Goal: Task Accomplishment & Management: Manage account settings

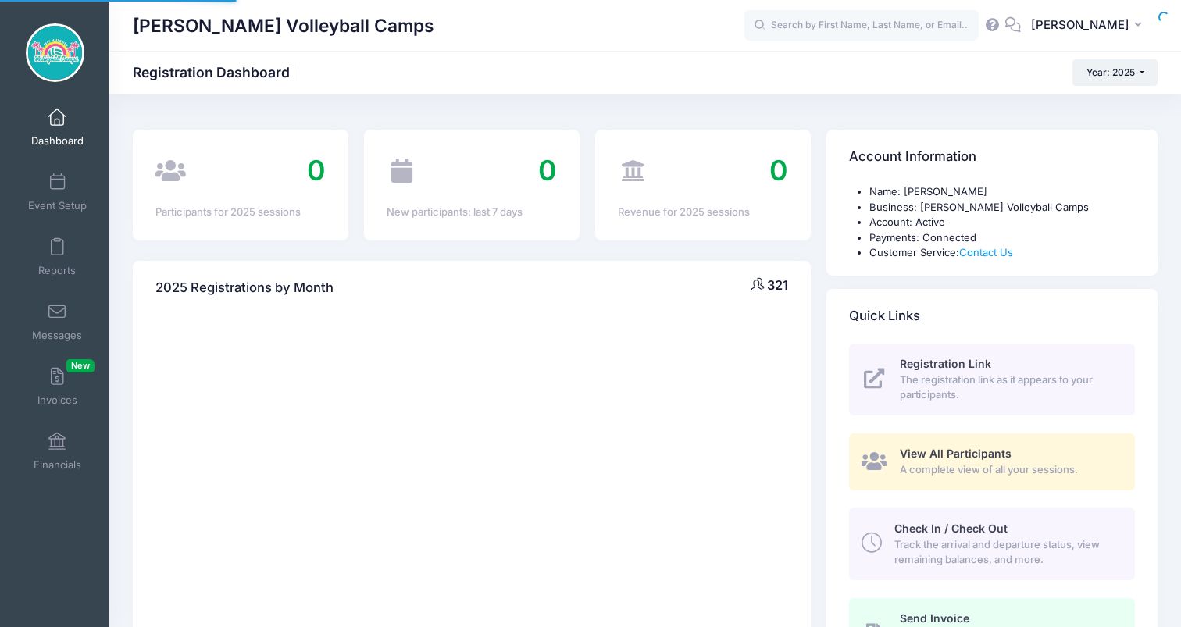
select select
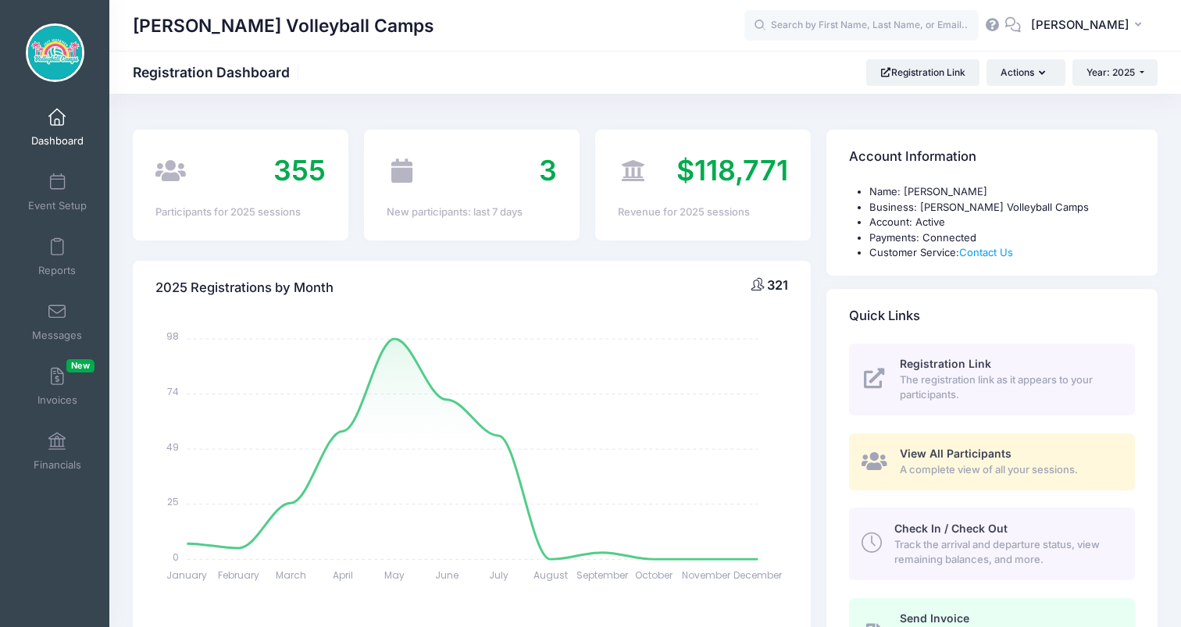
click at [552, 170] on span "3" at bounding box center [548, 170] width 18 height 34
click at [37, 181] on link "Event Setup" at bounding box center [57, 192] width 74 height 55
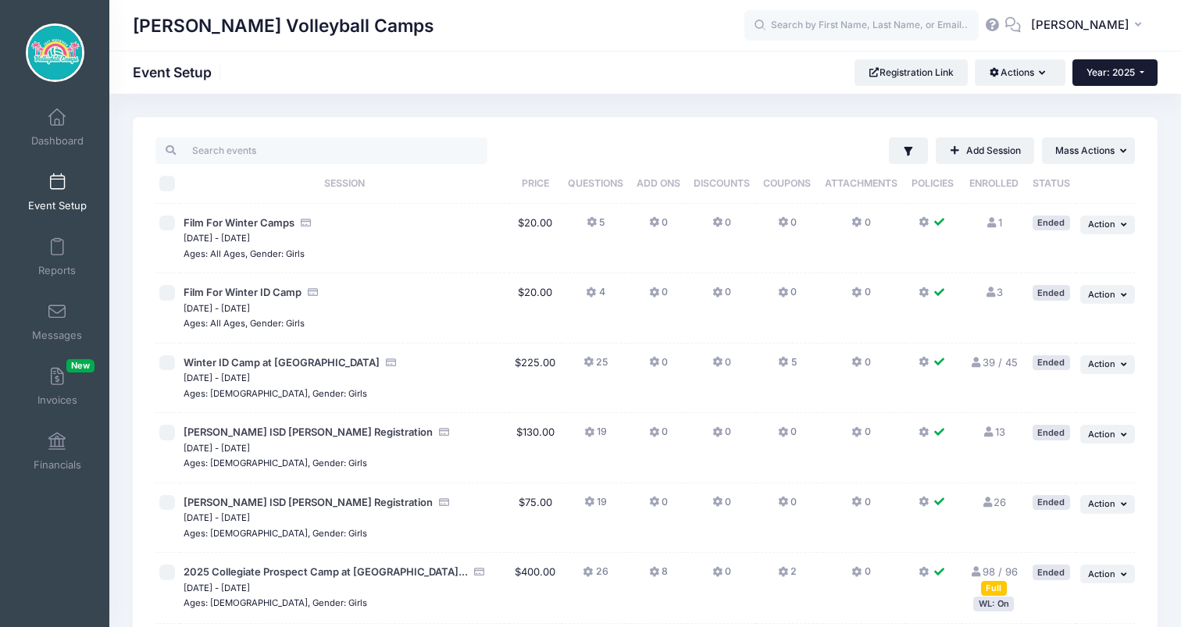
click at [1096, 67] on span "Year: 2025" at bounding box center [1111, 72] width 48 height 12
click at [1088, 105] on link "Year: 2026" at bounding box center [1124, 102] width 102 height 20
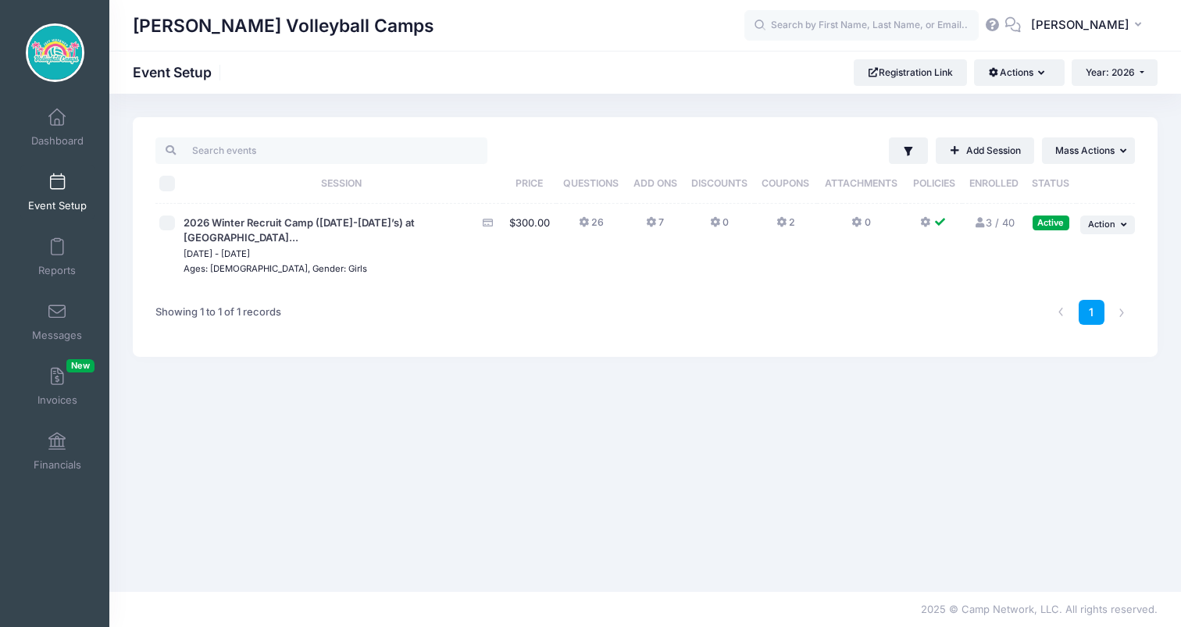
click at [992, 222] on link "3 / 40 Full" at bounding box center [994, 222] width 41 height 13
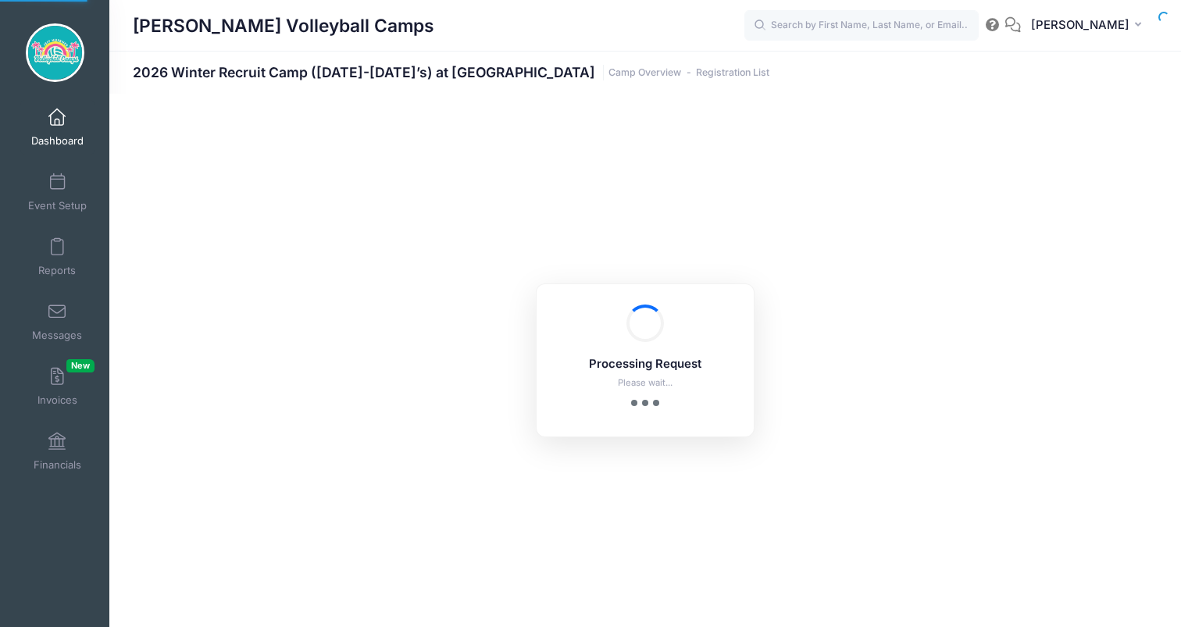
select select "10"
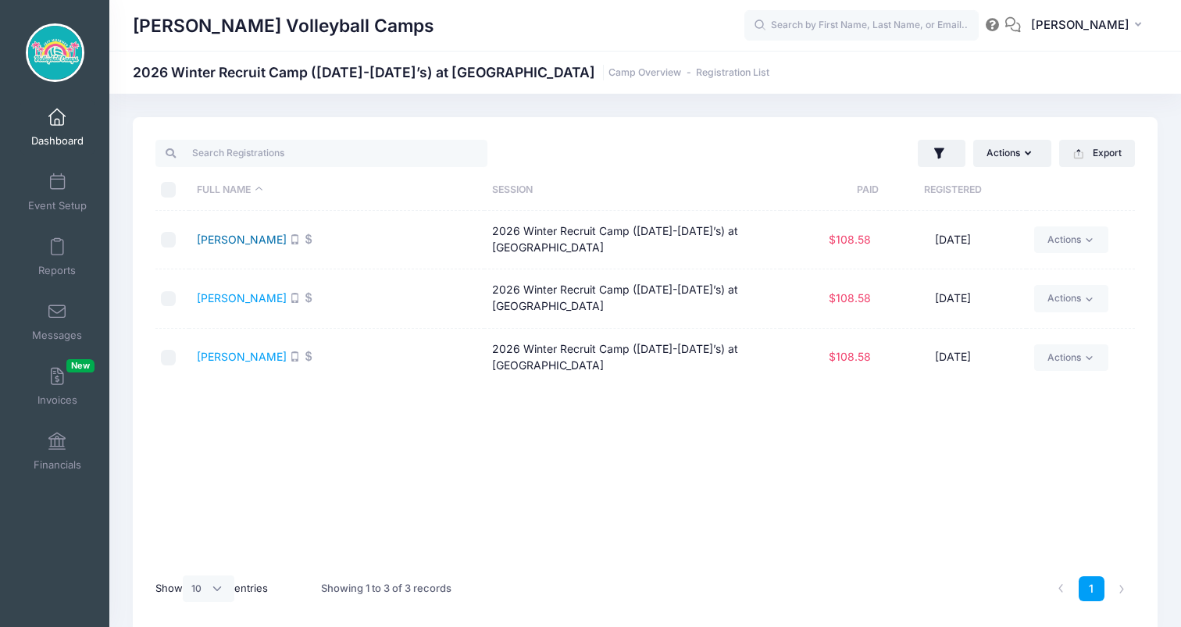
click at [287, 245] on link "Francoforte, Francesca" at bounding box center [242, 239] width 90 height 13
click at [253, 306] on td "Gruhl, Brooke" at bounding box center [336, 299] width 295 height 59
click at [253, 302] on link "Gruhl, Brooke" at bounding box center [242, 297] width 90 height 13
click at [256, 360] on link "Pipes, Vivianna" at bounding box center [242, 356] width 90 height 13
click at [31, 203] on span "Event Setup" at bounding box center [57, 205] width 59 height 13
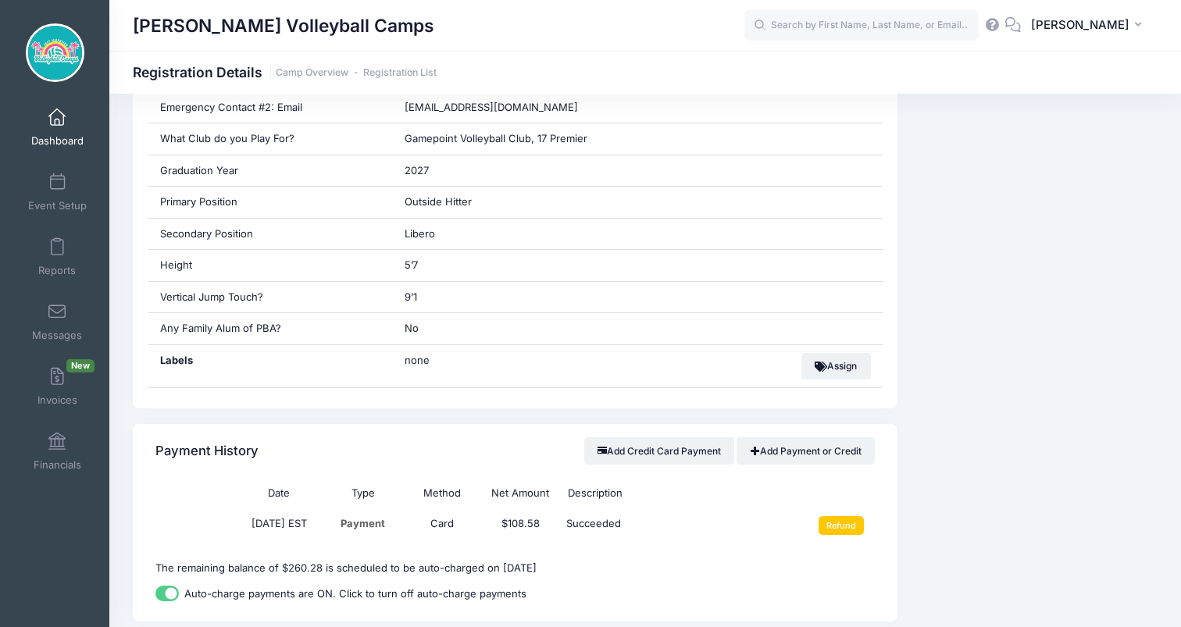
scroll to position [918, 0]
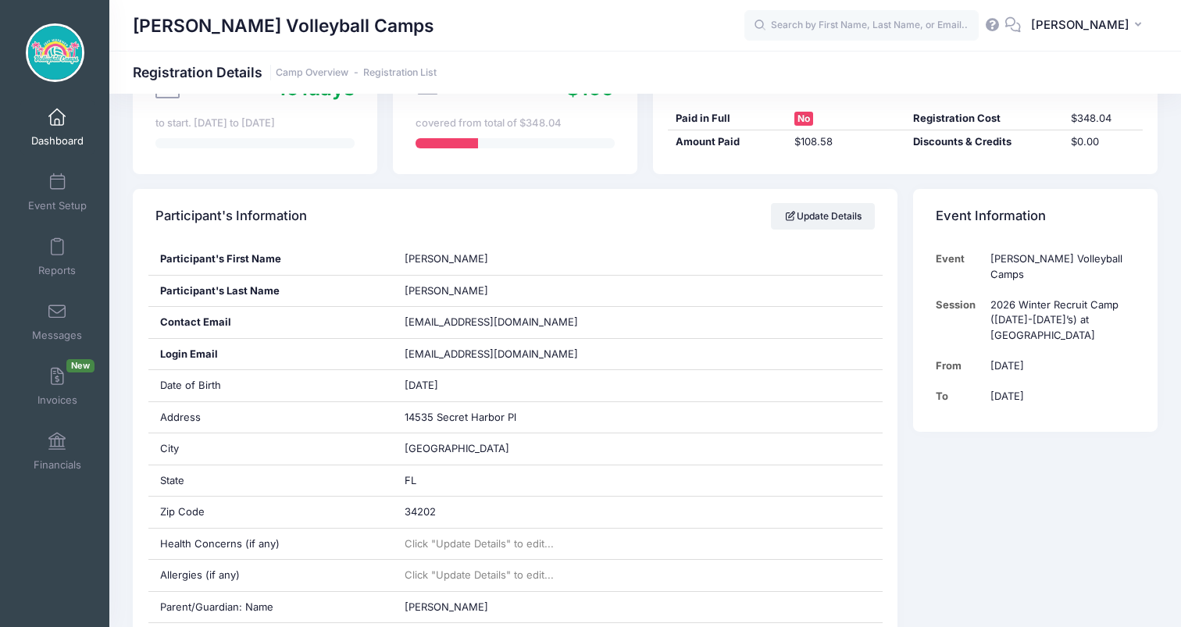
scroll to position [128, 0]
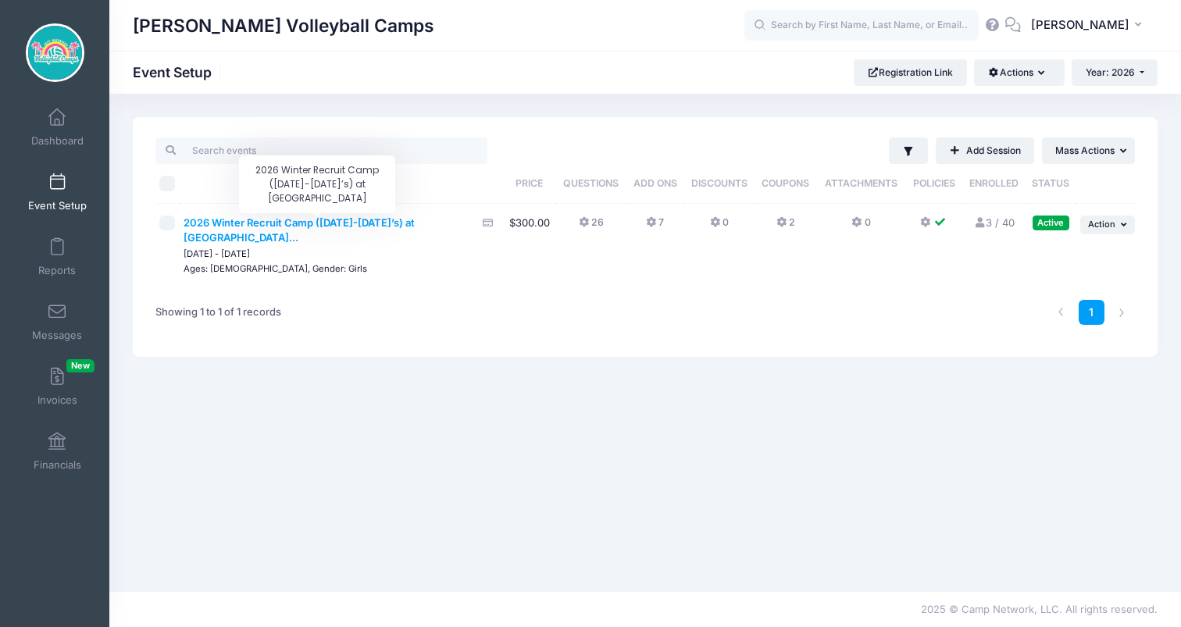
click at [415, 224] on span "2026 Winter Recruit Camp ([DATE]-[DATE]’s) at [GEOGRAPHIC_DATA]..." at bounding box center [299, 230] width 231 height 28
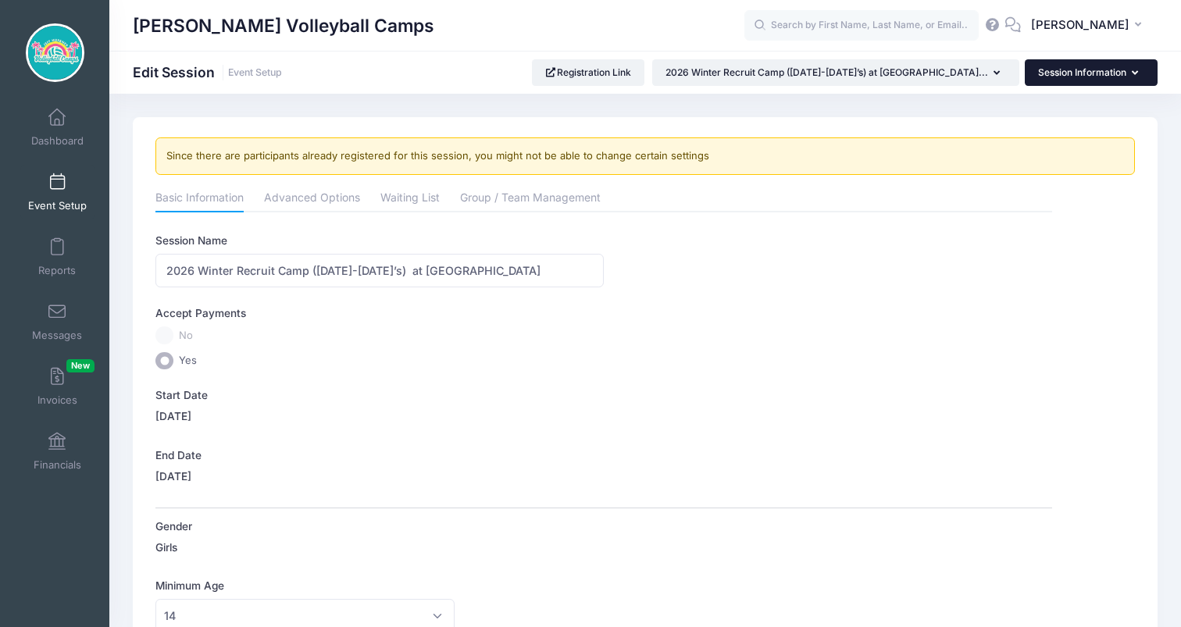
click at [1055, 75] on button "Session Information" at bounding box center [1091, 72] width 133 height 27
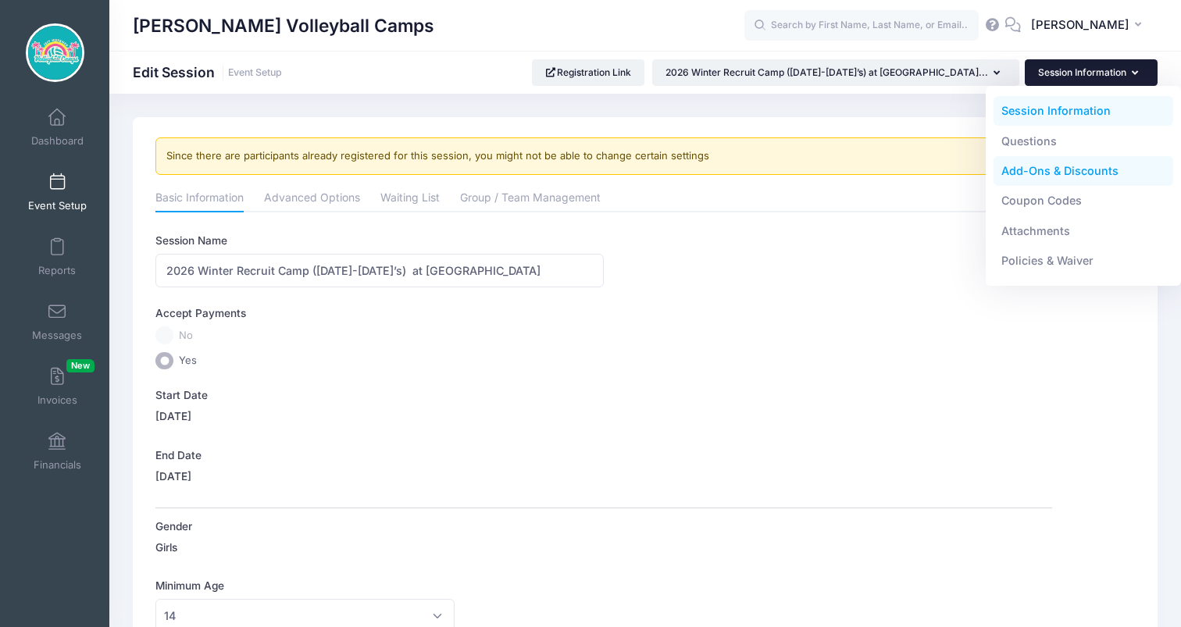
click at [1050, 166] on link "Add-Ons & Discounts" at bounding box center [1084, 171] width 181 height 30
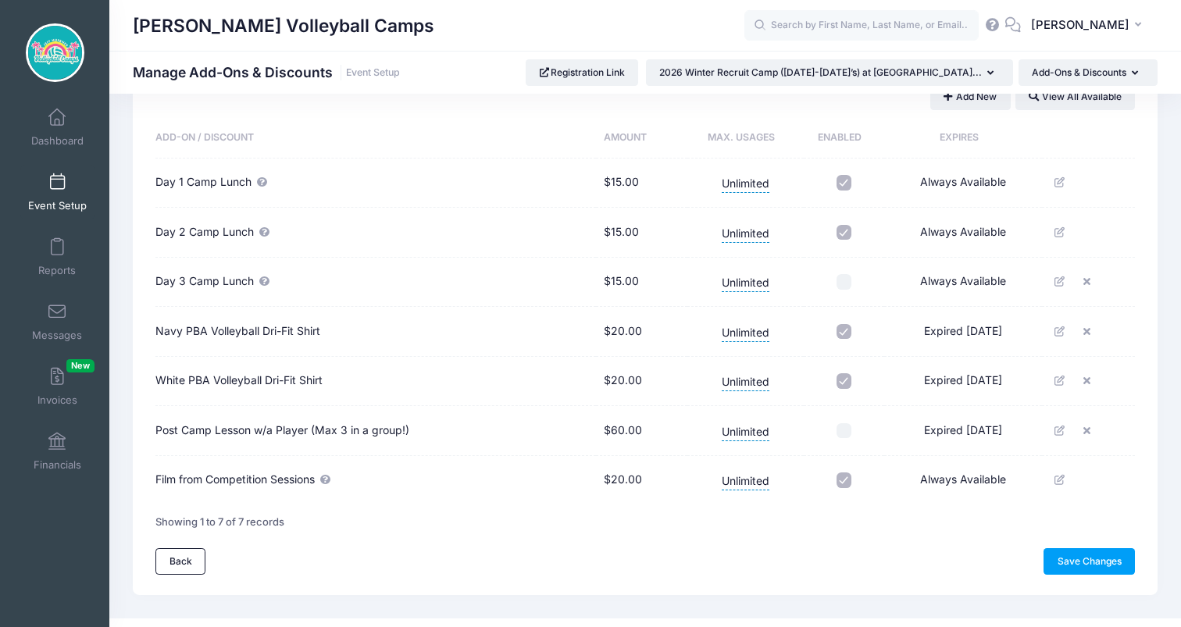
scroll to position [117, 0]
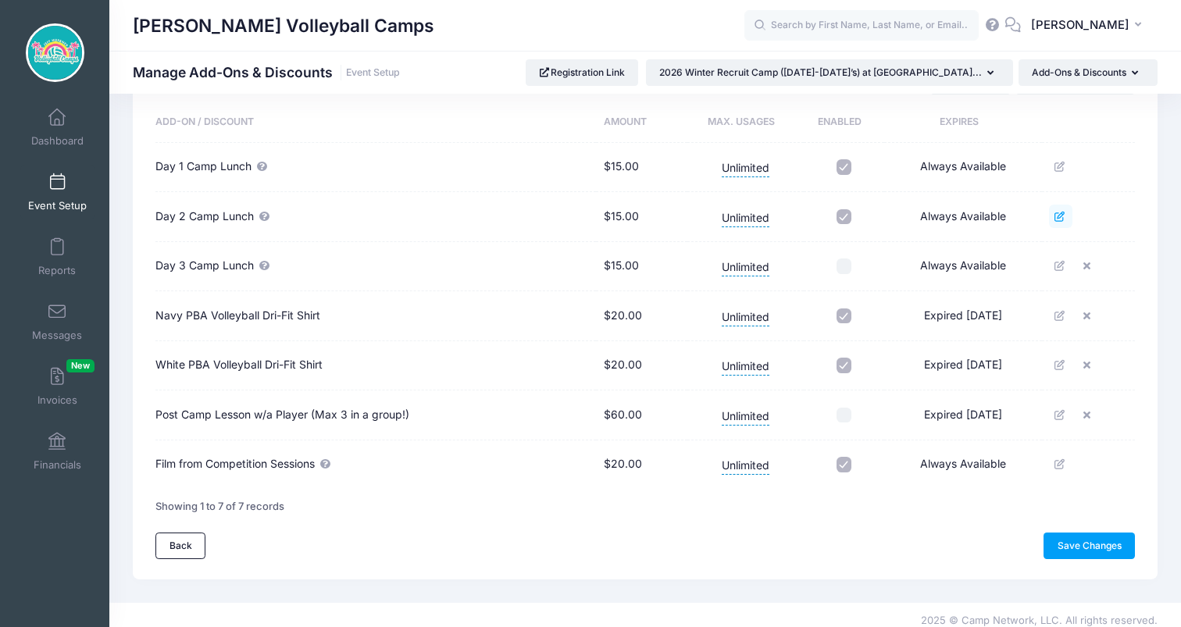
click at [1056, 216] on link at bounding box center [1060, 216] width 23 height 23
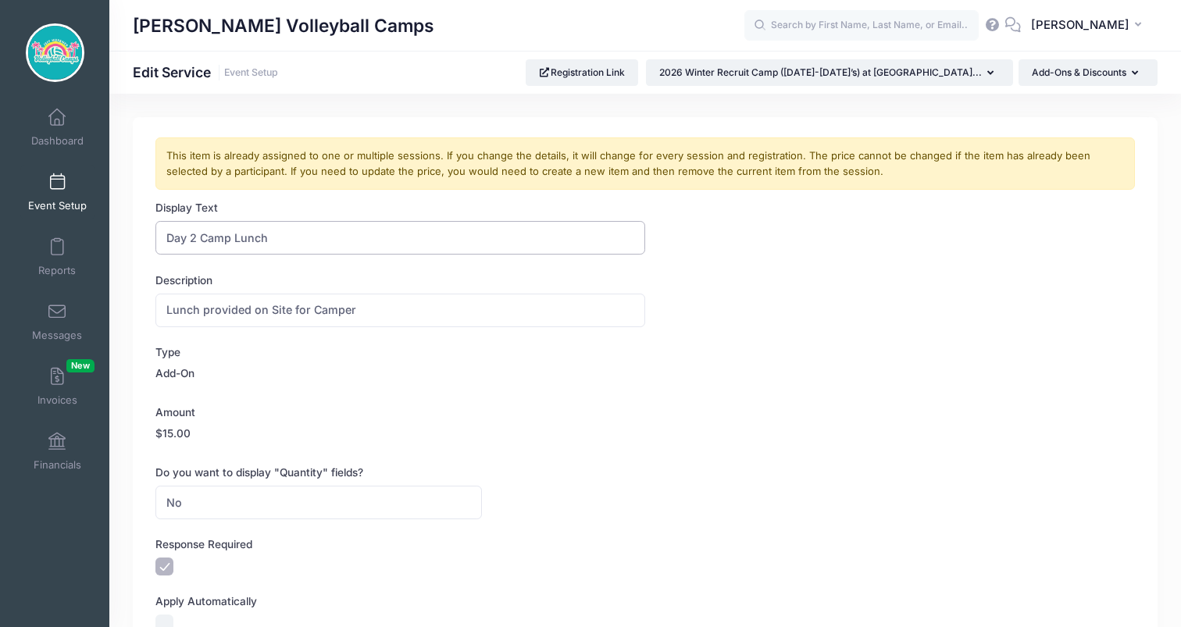
click at [246, 239] on input "Day 2 Camp Lunch" at bounding box center [400, 238] width 490 height 34
click at [508, 378] on div "Type Add-On" at bounding box center [645, 366] width 980 height 42
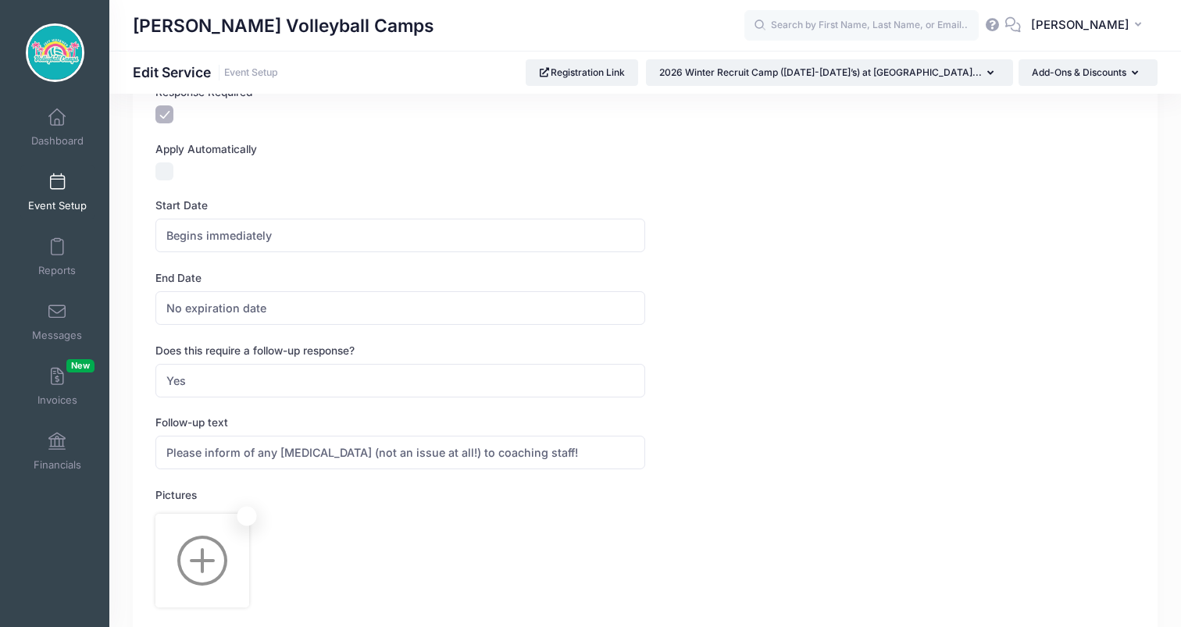
scroll to position [570, 0]
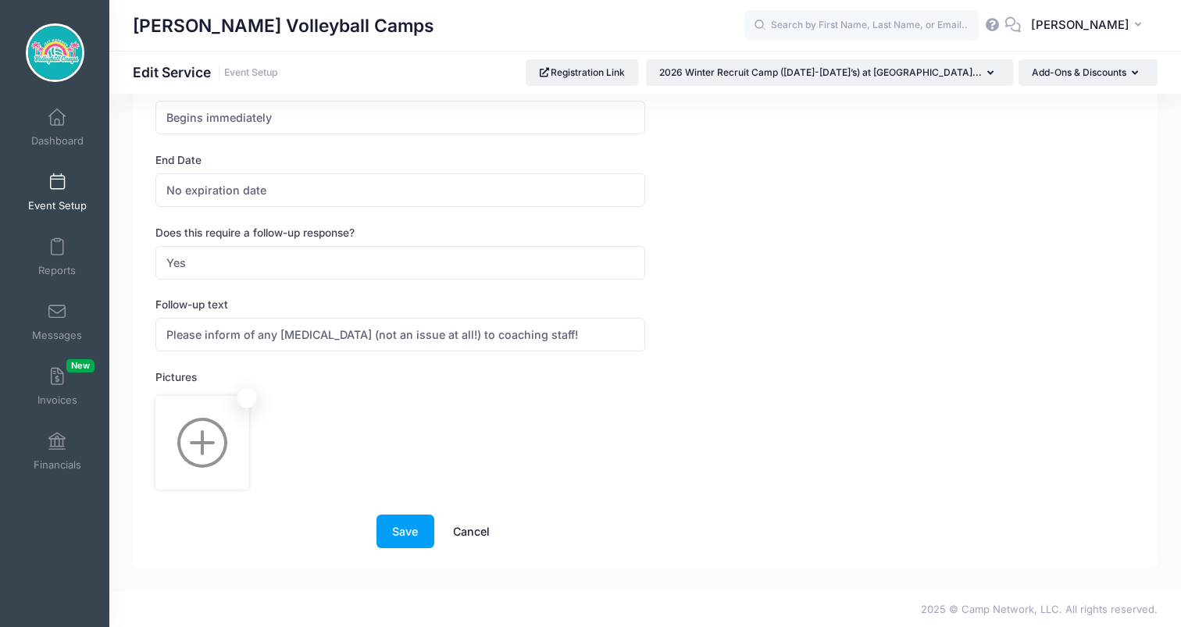
click at [474, 531] on link "Cancel" at bounding box center [472, 532] width 69 height 34
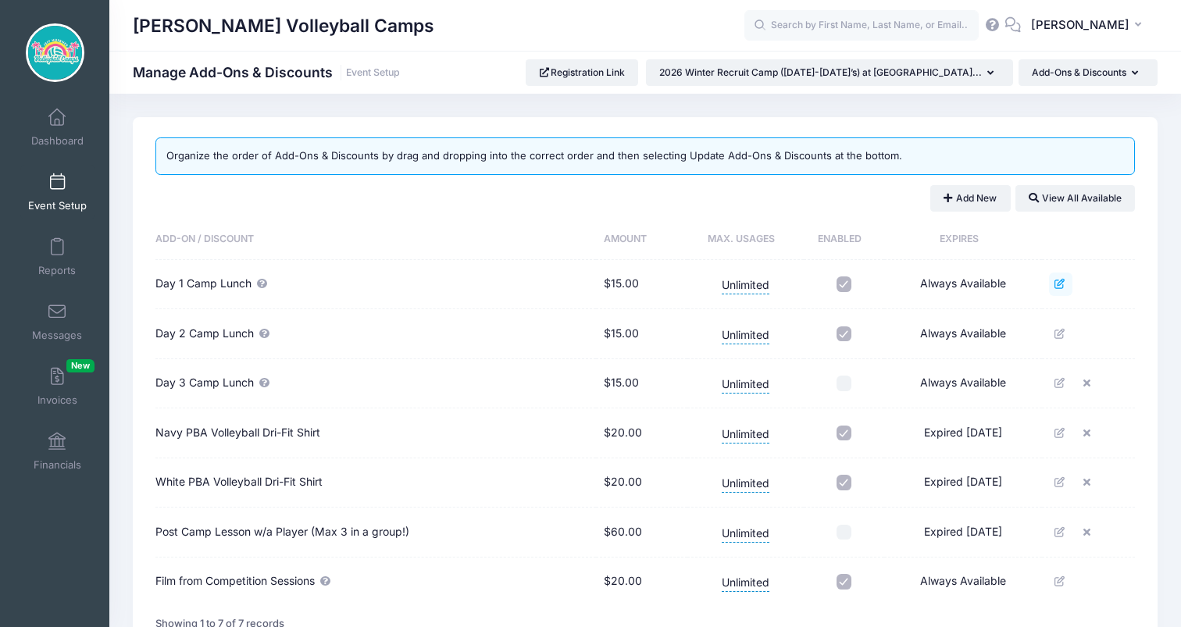
click at [1063, 287] on icon at bounding box center [1061, 284] width 13 height 10
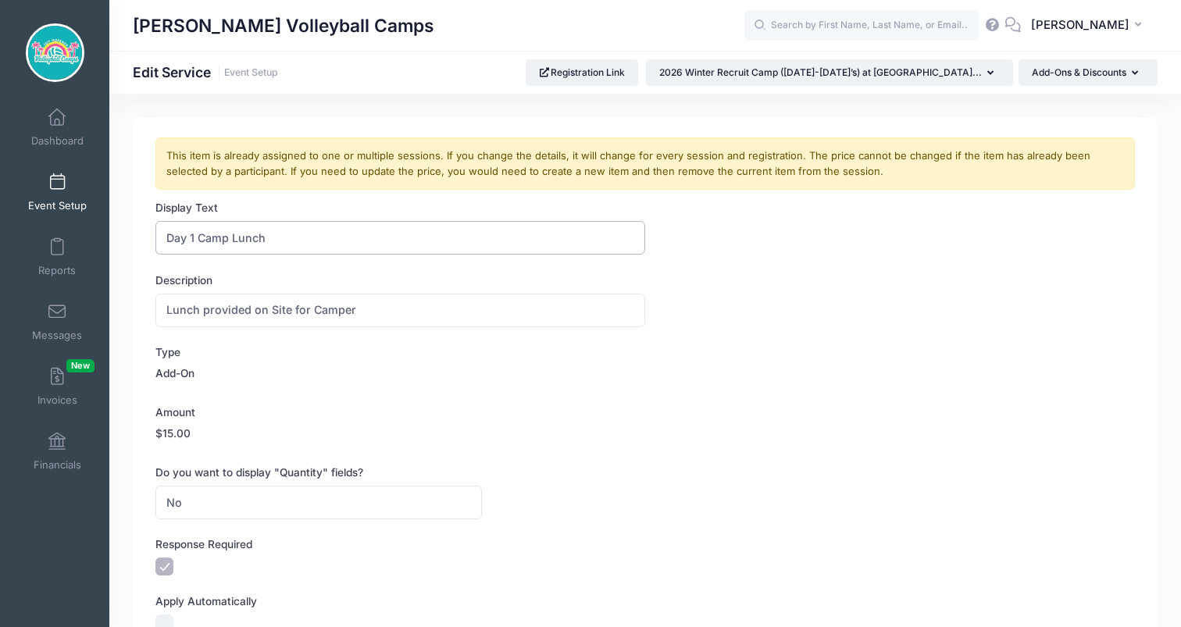
click at [258, 240] on input "Day 1 Camp Lunch" at bounding box center [400, 238] width 490 height 34
type input "Day 1 Camp Dinner"
click at [162, 316] on input "Lunch provided on Site for Camper" at bounding box center [400, 311] width 490 height 34
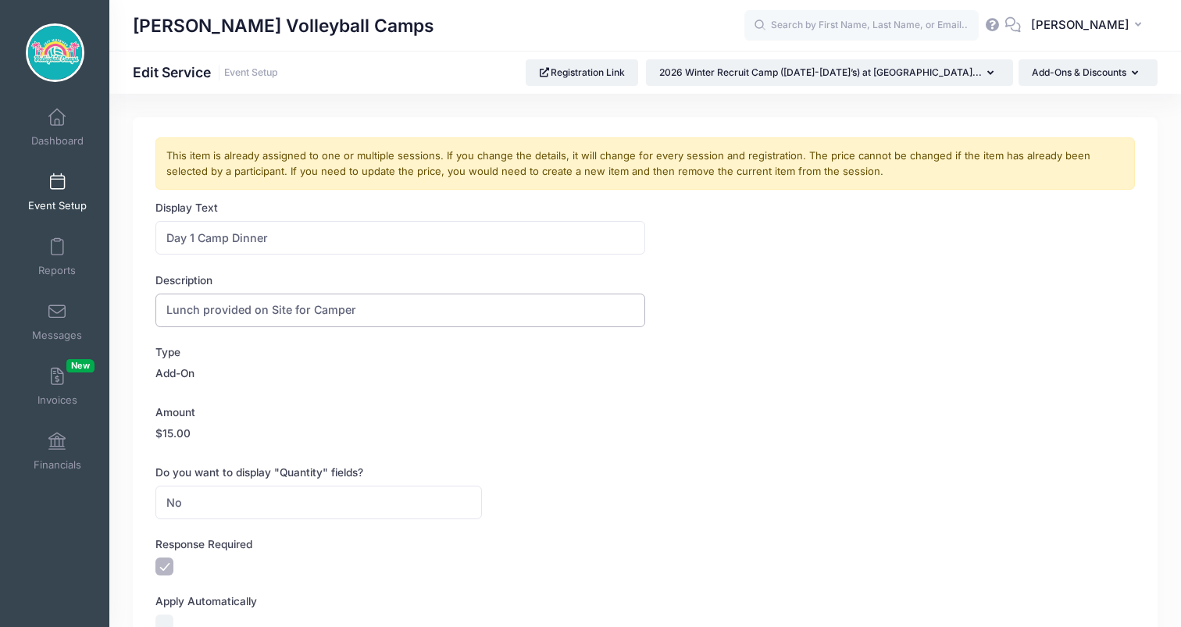
click at [177, 315] on input "Lunch provided on Site for Camper" at bounding box center [400, 311] width 490 height 34
type input "Dinner provided on Site for Camper"
click at [638, 376] on div "Type Add-On" at bounding box center [645, 366] width 980 height 42
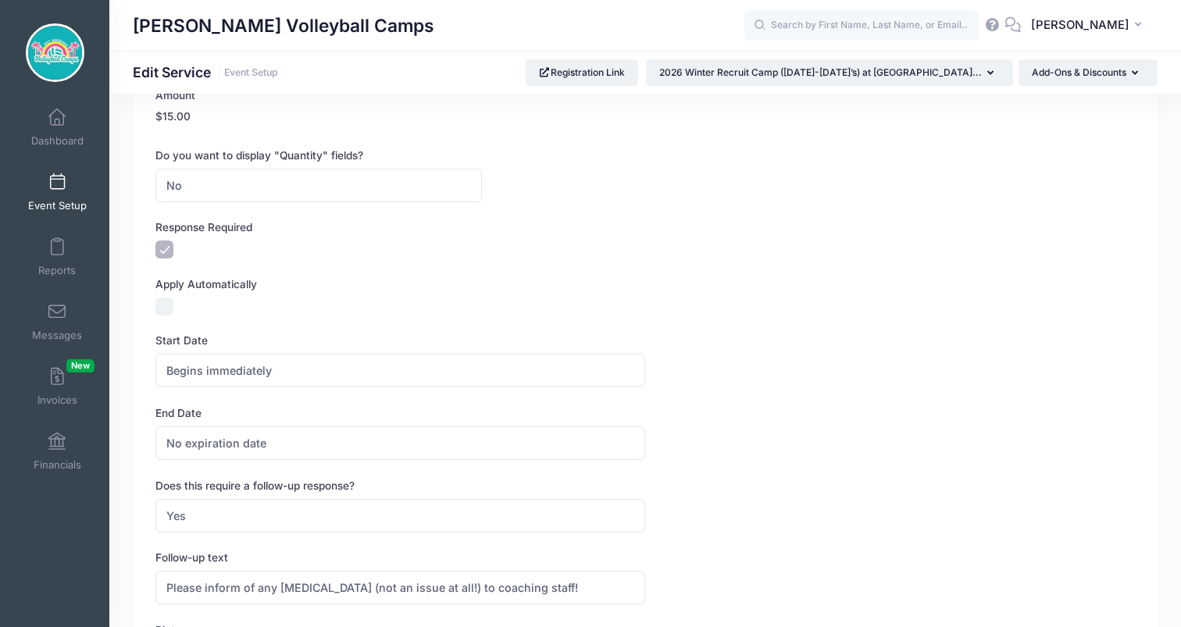
scroll to position [570, 0]
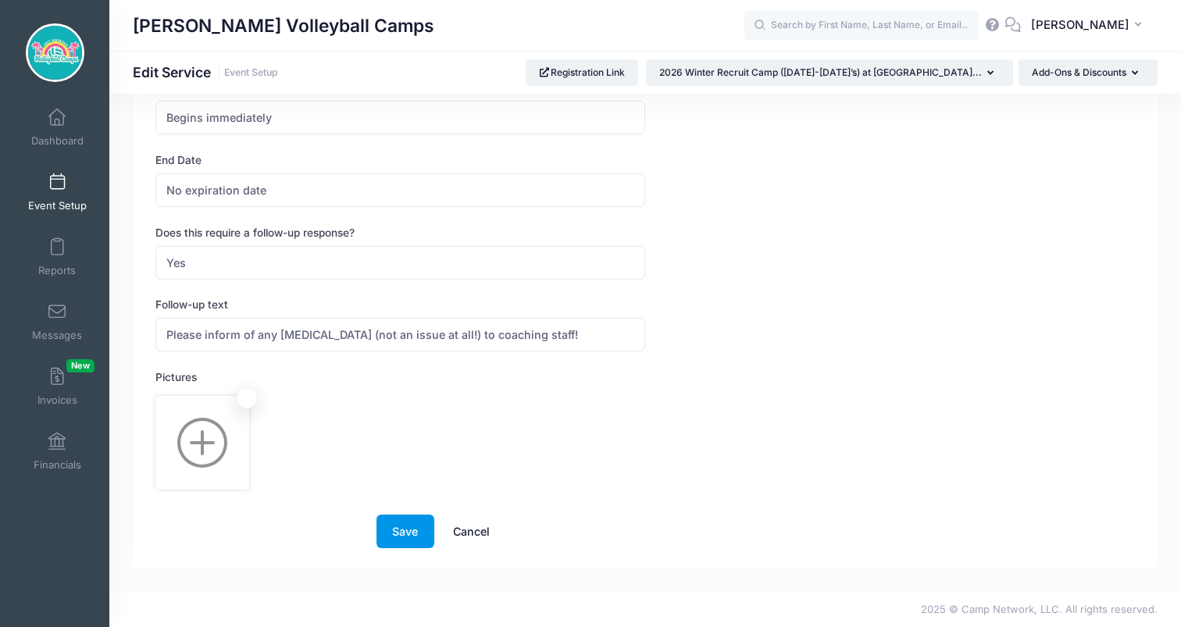
click at [412, 527] on button "Save" at bounding box center [406, 532] width 58 height 34
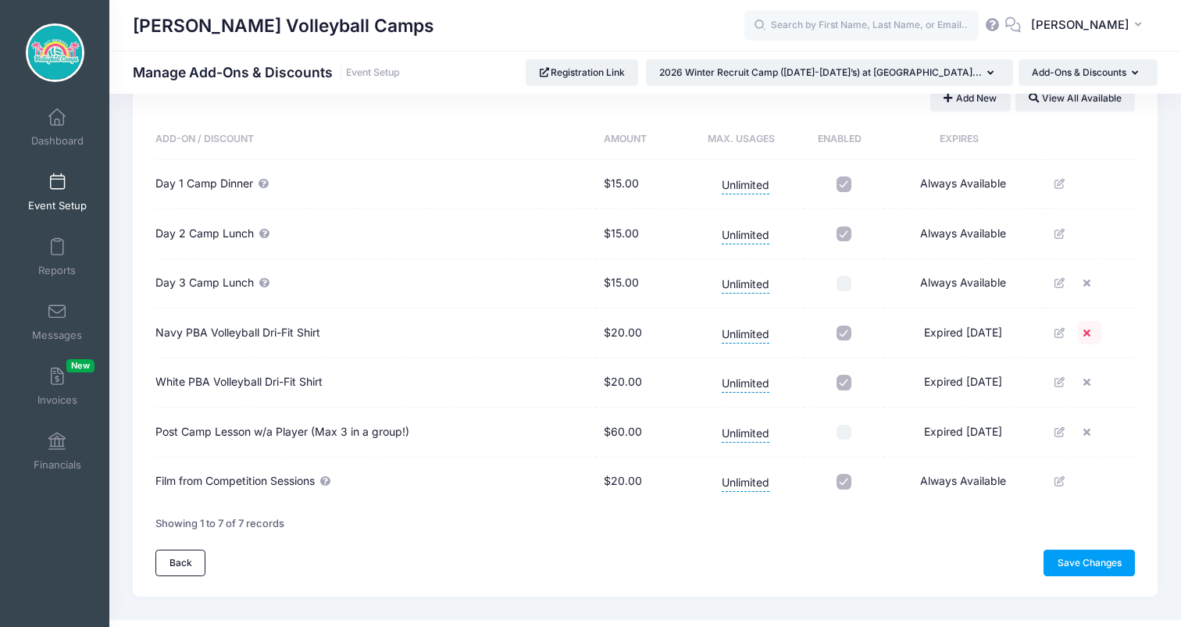
scroll to position [128, 0]
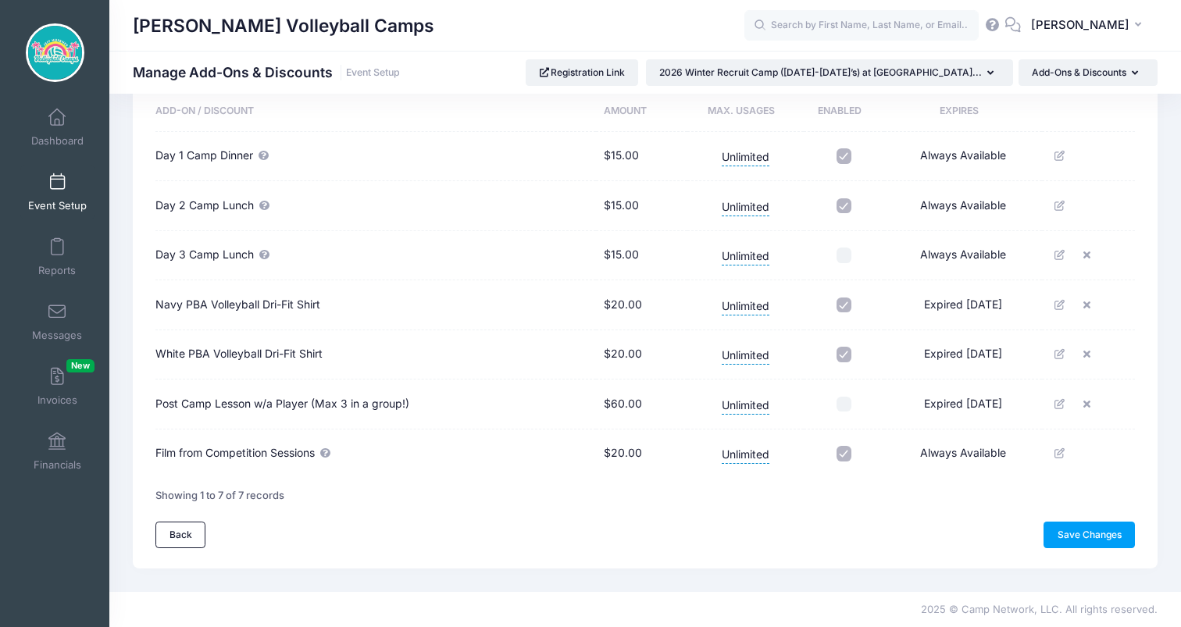
click at [837, 302] on input "checkbox" at bounding box center [845, 306] width 16 height 16
checkbox input "false"
click at [837, 349] on input "checkbox" at bounding box center [845, 355] width 16 height 16
checkbox input "false"
click at [1075, 534] on link "Save Changes" at bounding box center [1089, 535] width 91 height 27
